Goal: Task Accomplishment & Management: Complete application form

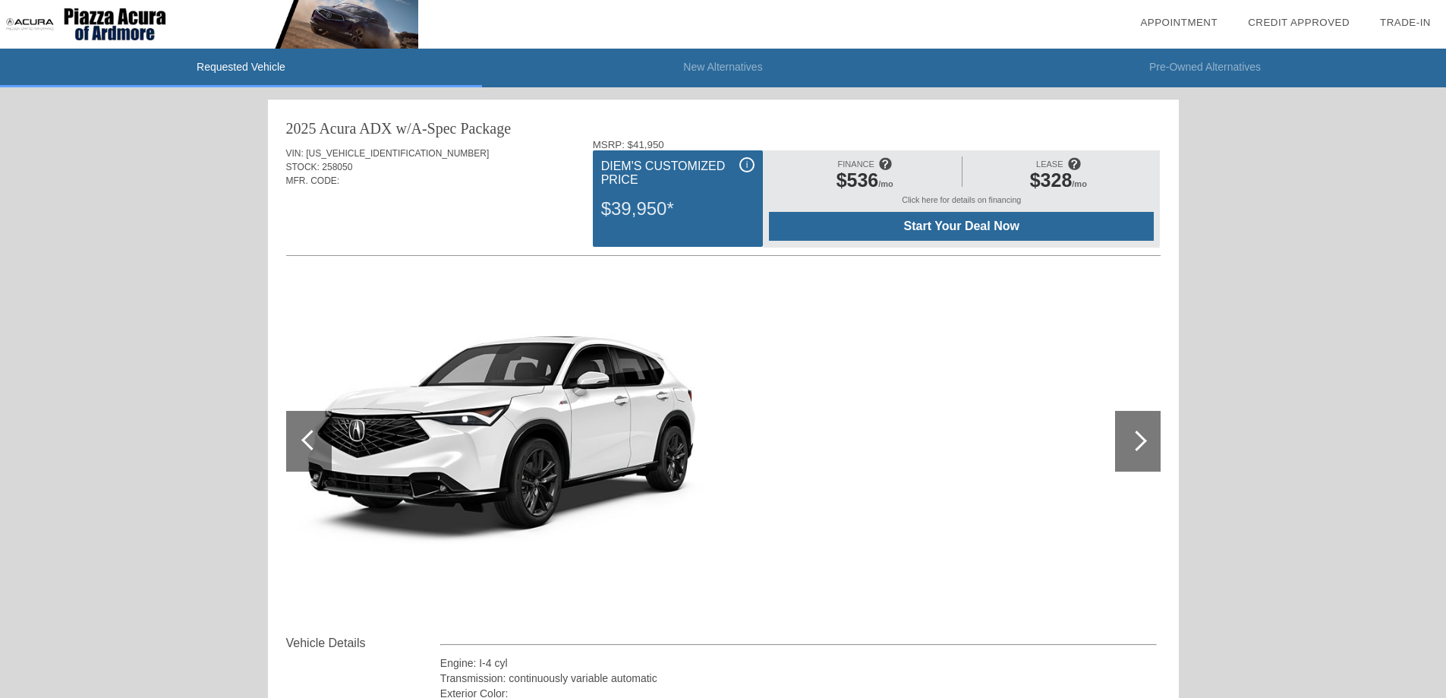
click at [1137, 444] on div at bounding box center [1137, 441] width 21 height 21
click at [1153, 434] on div at bounding box center [1138, 441] width 46 height 61
click at [1138, 448] on div at bounding box center [1137, 441] width 21 height 21
click at [867, 223] on span "Start Your Deal Now" at bounding box center [961, 226] width 347 height 14
